Goal: Navigation & Orientation: Find specific page/section

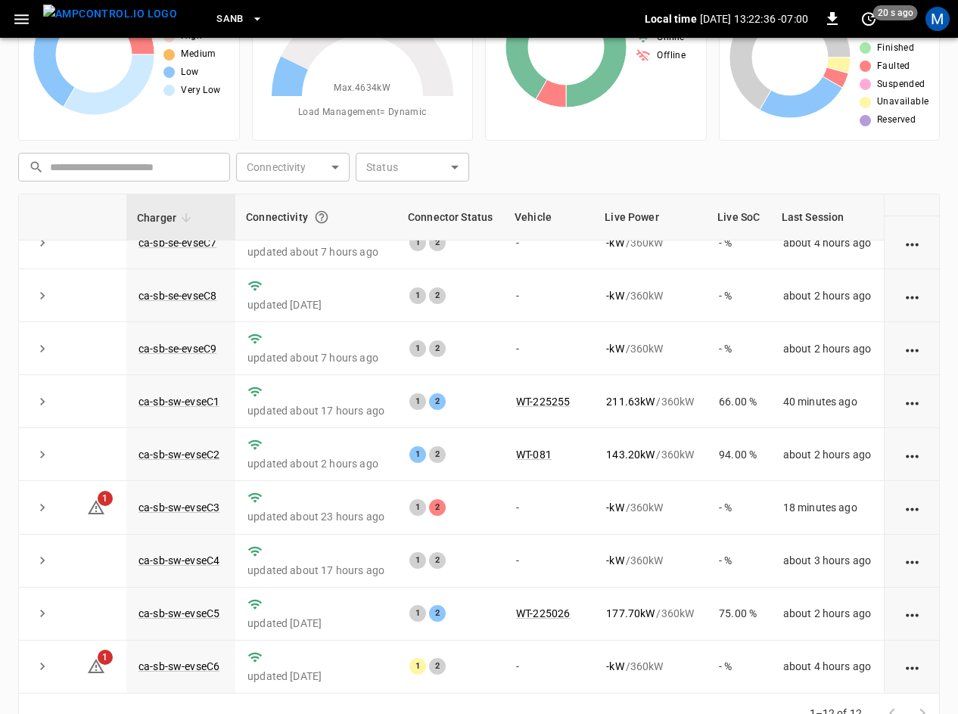
scroll to position [146, 0]
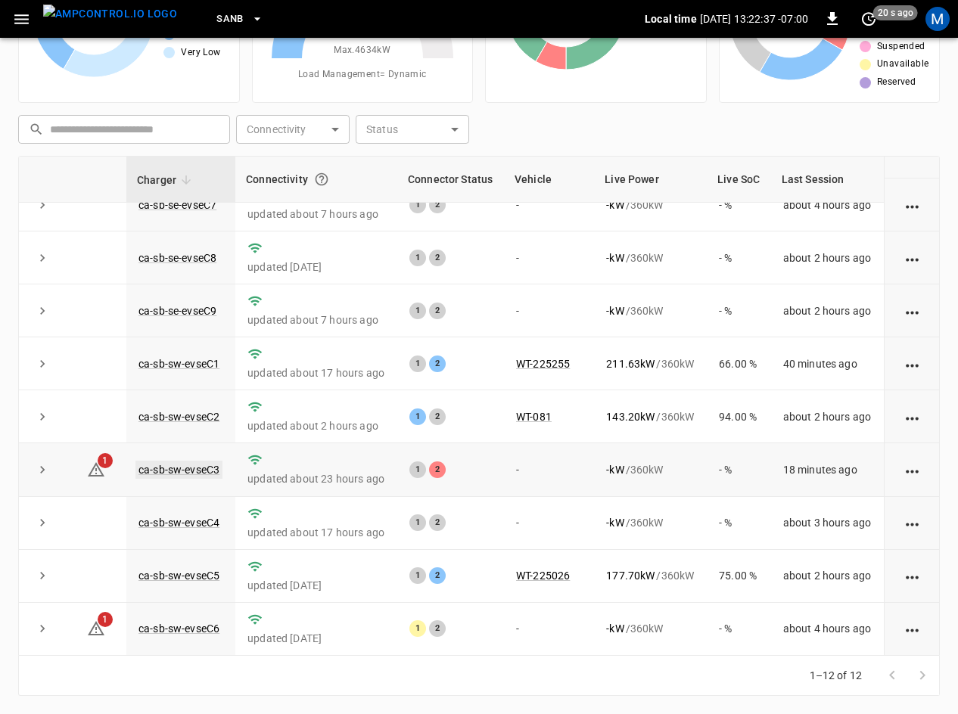
click at [204, 464] on link "ca-sb-sw-evseC3" at bounding box center [178, 470] width 87 height 18
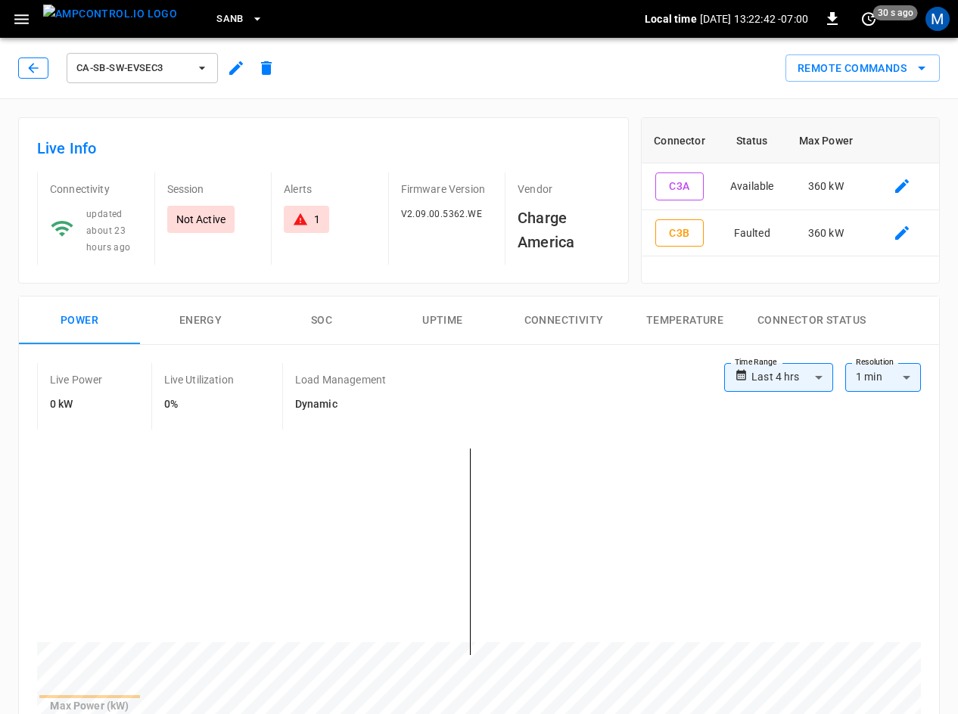
click at [36, 74] on icon "button" at bounding box center [33, 68] width 15 height 15
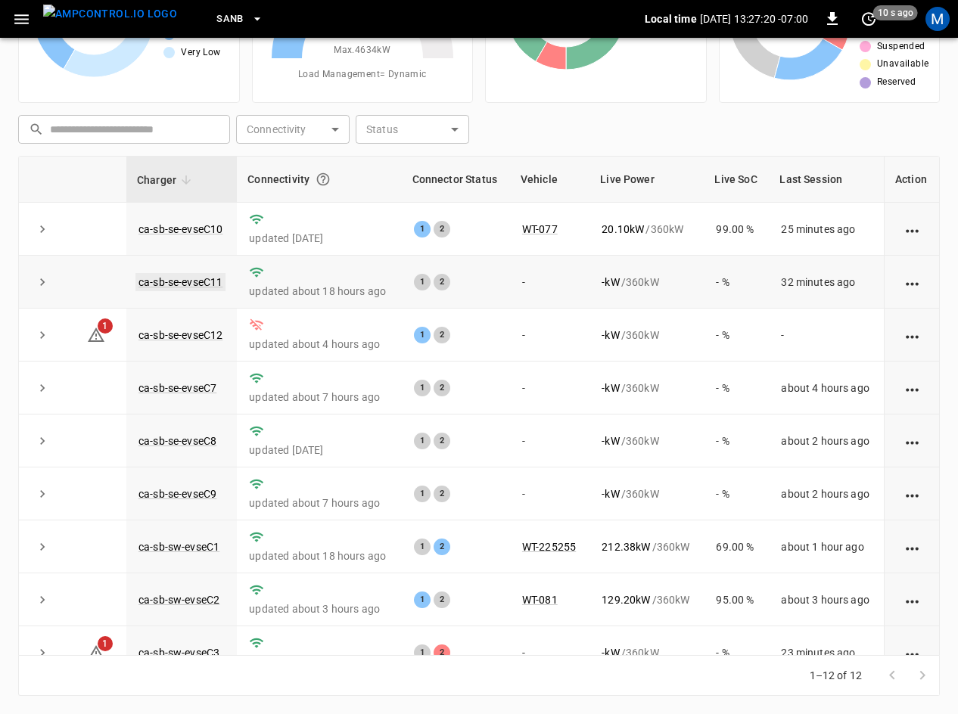
click at [203, 284] on link "ca-sb-se-evseC11" at bounding box center [180, 282] width 90 height 18
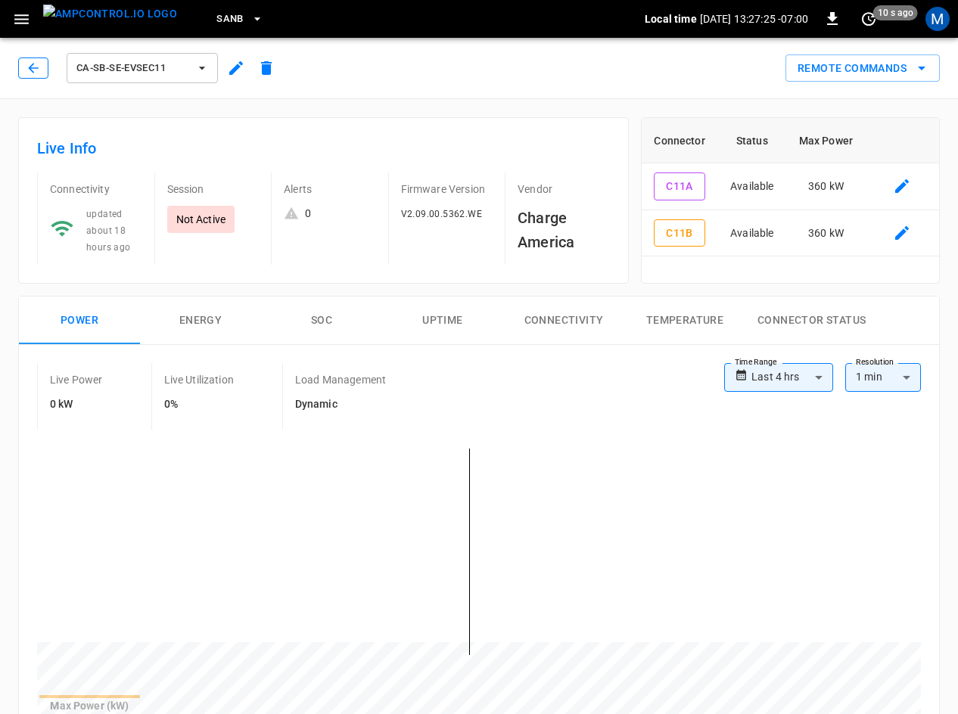
click at [39, 73] on icon "button" at bounding box center [33, 68] width 15 height 15
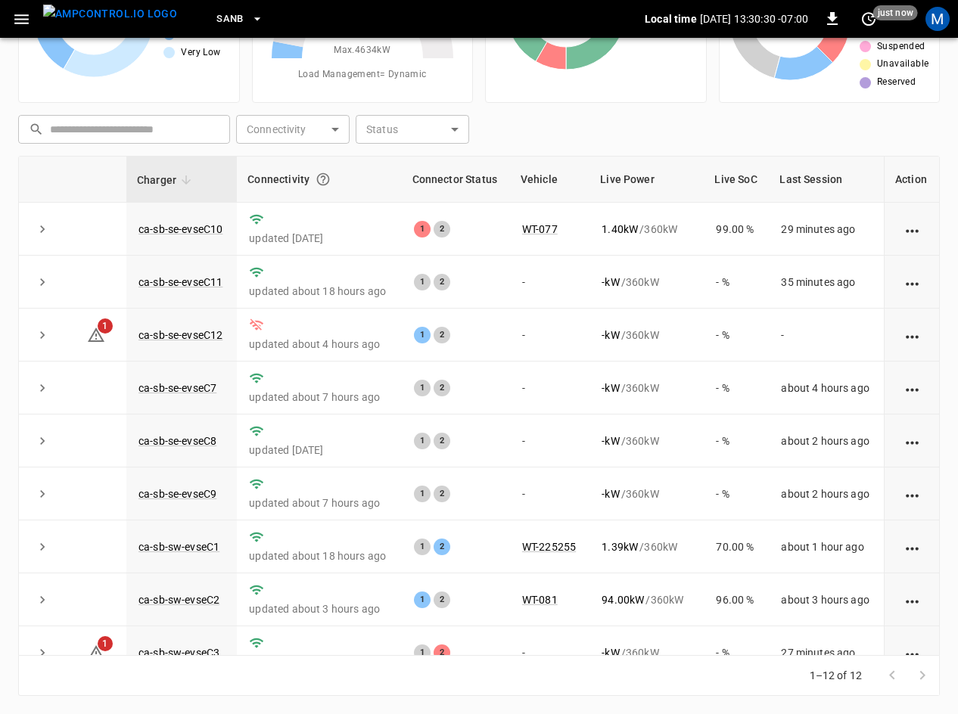
scroll to position [192, 0]
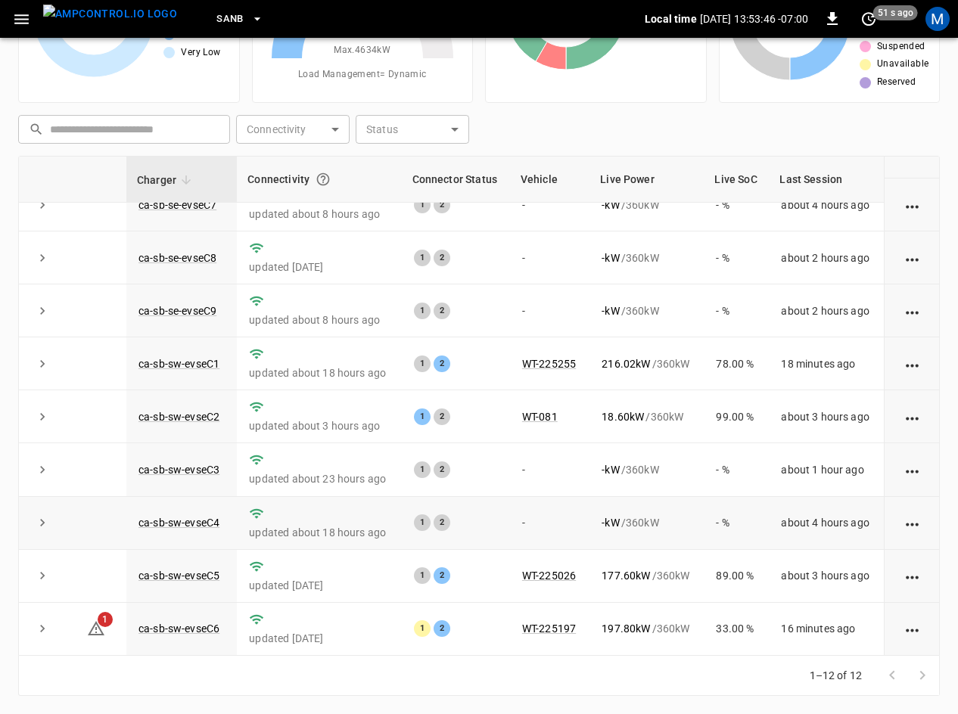
click at [817, 509] on td "about 4 hours ago" at bounding box center [826, 523] width 115 height 53
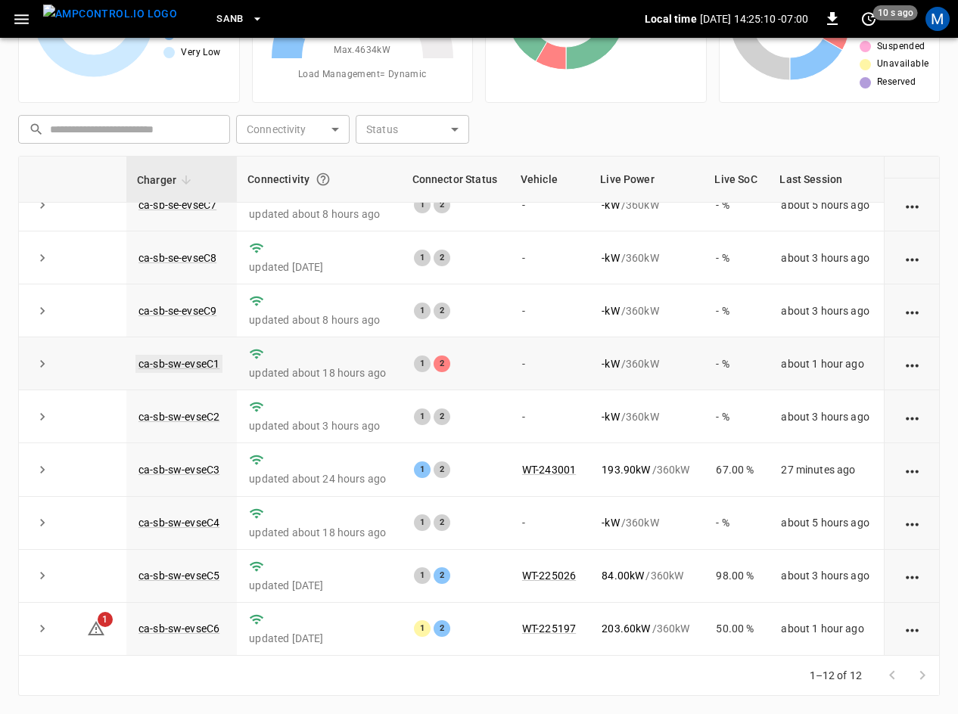
click at [198, 356] on link "ca-sb-sw-evseC1" at bounding box center [178, 364] width 87 height 18
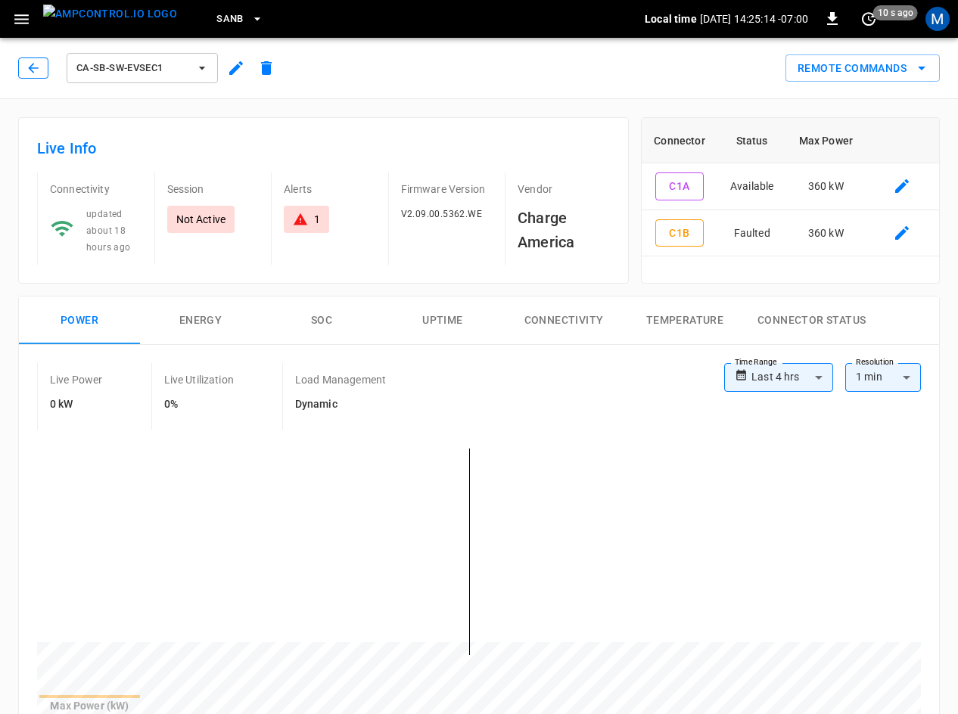
click at [43, 71] on button "button" at bounding box center [33, 68] width 30 height 21
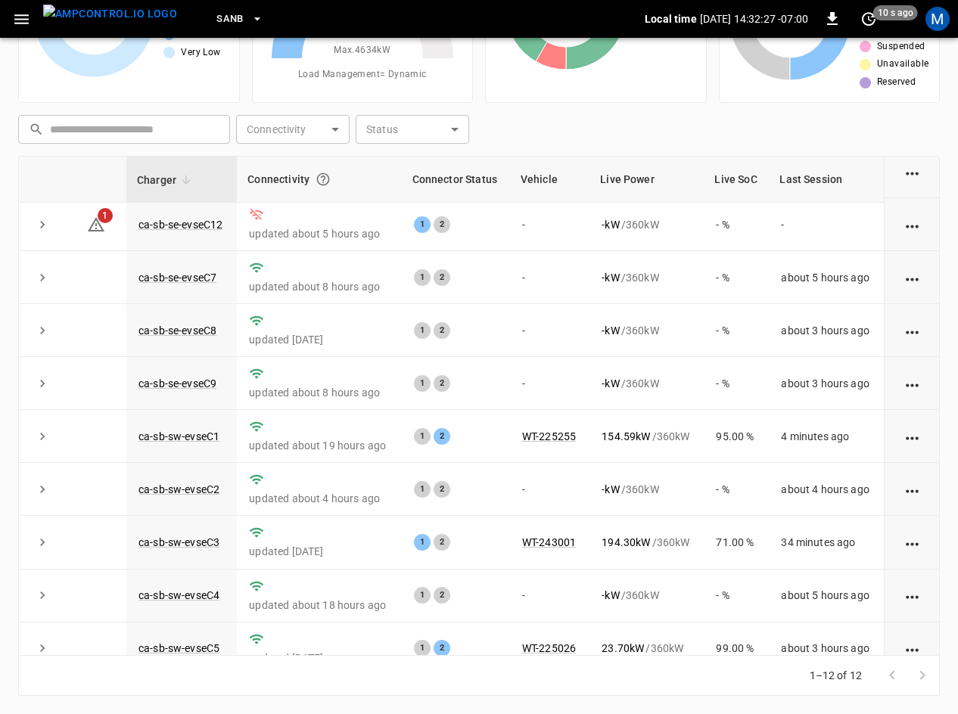
scroll to position [192, 0]
